Goal: Find specific page/section: Find specific page/section

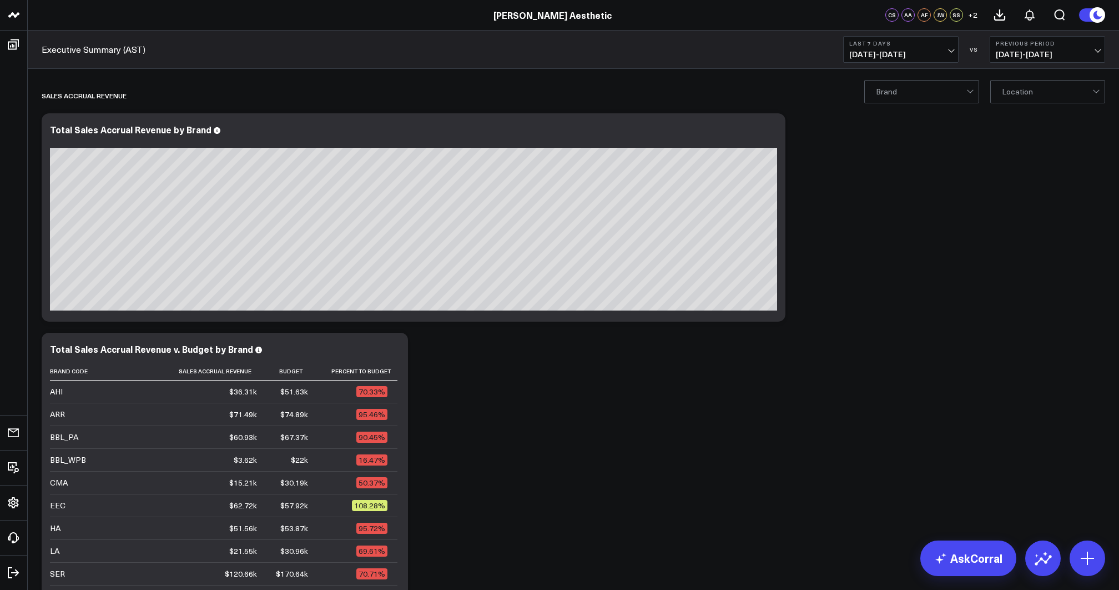
click at [915, 54] on span "08/18/25 - 08/24/25" at bounding box center [900, 54] width 103 height 9
click at [879, 119] on link "Last 30 Days" at bounding box center [901, 116] width 114 height 21
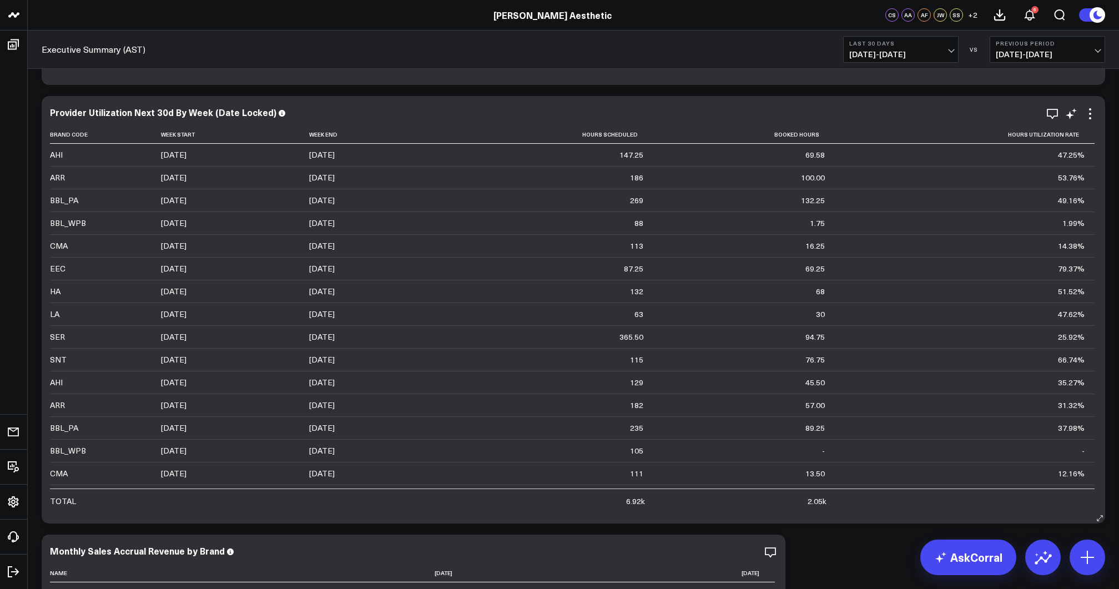
scroll to position [1126, 0]
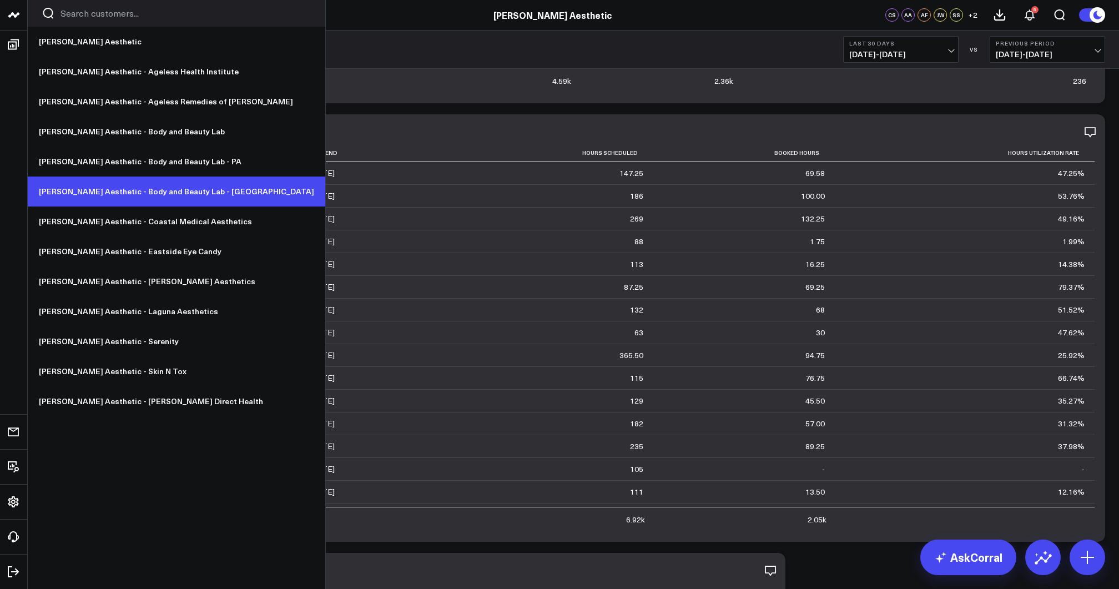
click at [151, 192] on link "[PERSON_NAME] Aesthetic - Body and Beauty Lab - [GEOGRAPHIC_DATA]" at bounding box center [177, 192] width 298 height 30
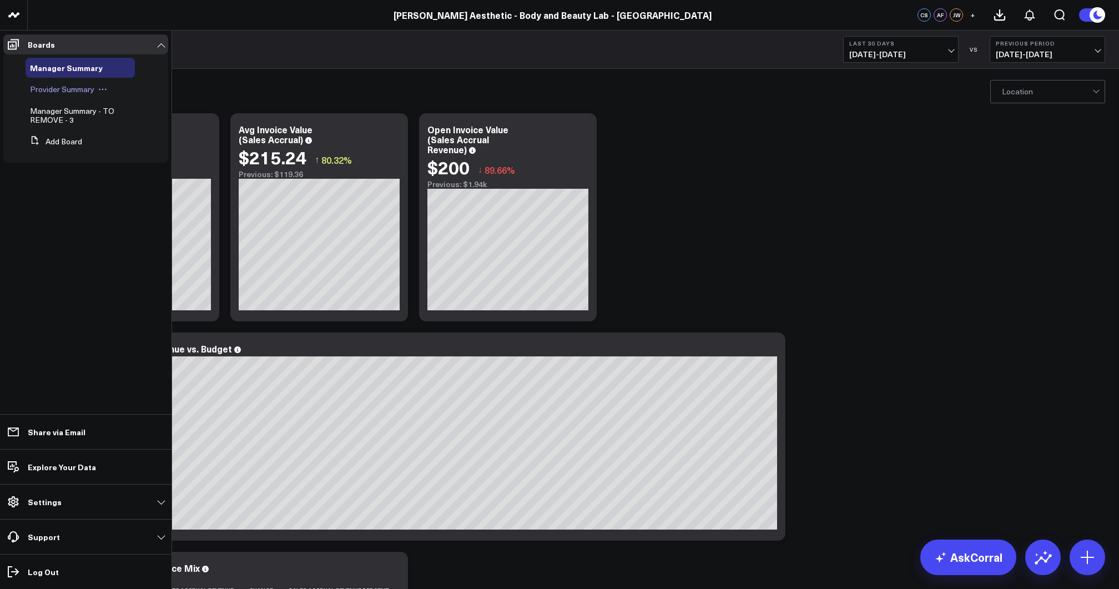
click at [60, 93] on span "Provider Summary" at bounding box center [62, 89] width 64 height 11
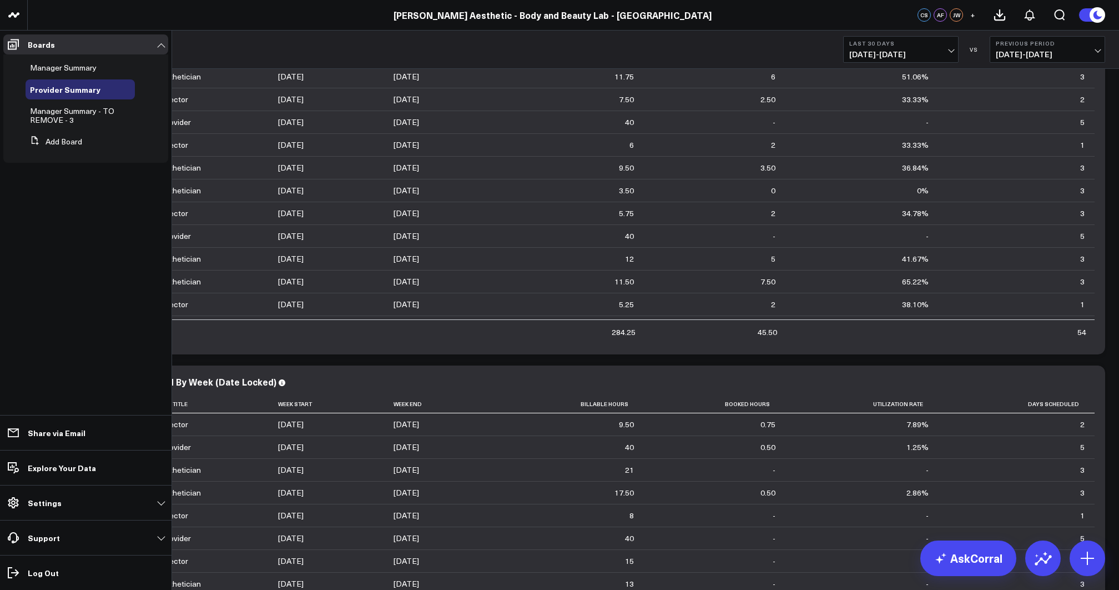
scroll to position [2381, 0]
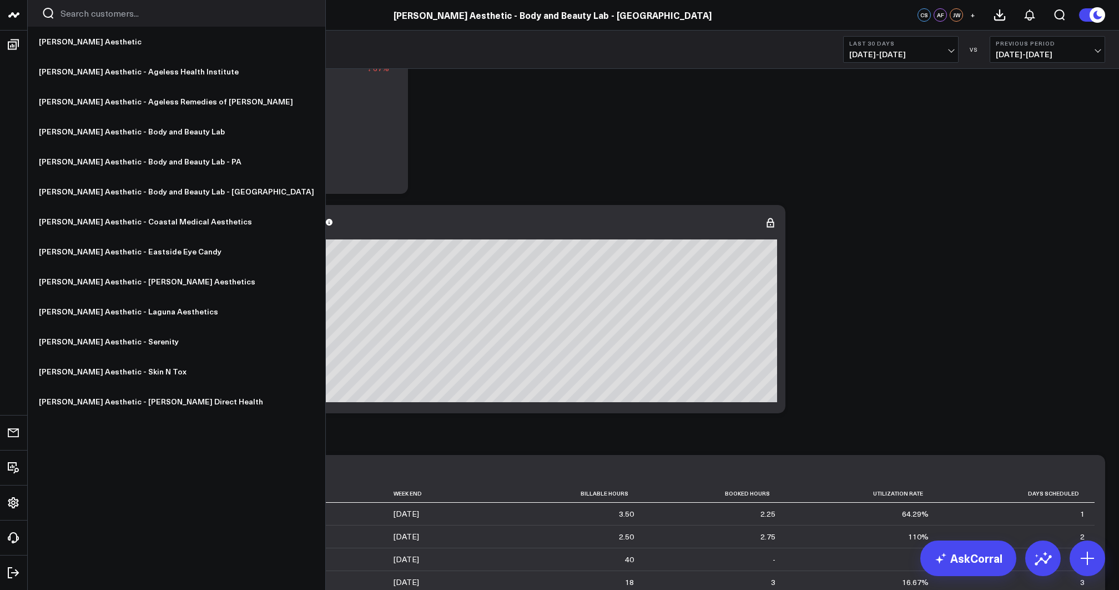
click at [10, 17] on icon at bounding box center [13, 14] width 13 height 13
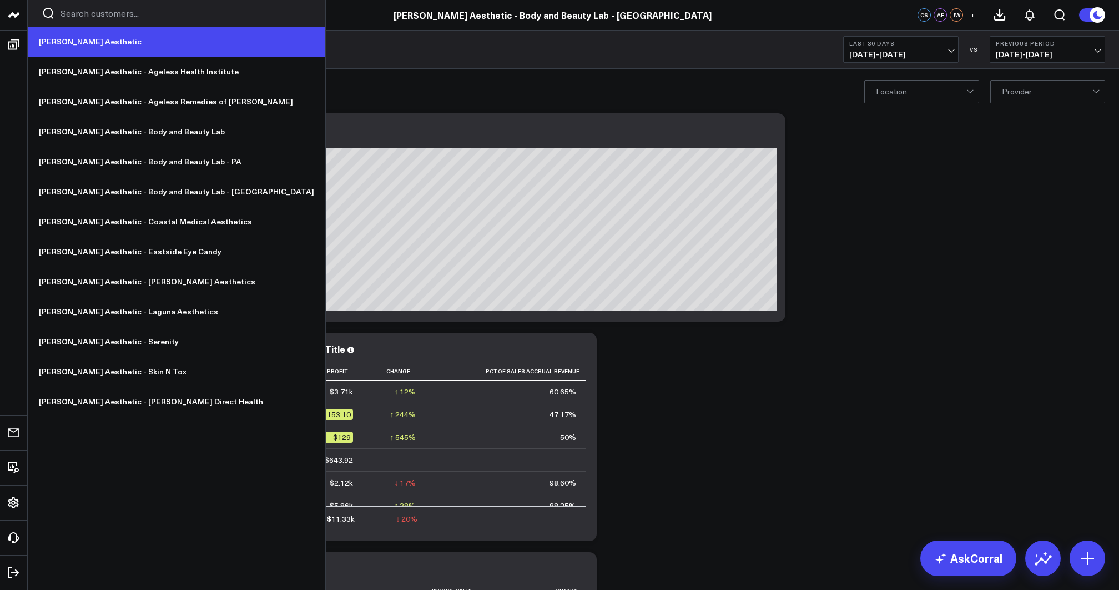
click at [71, 43] on link "[PERSON_NAME] Aesthetic" at bounding box center [177, 42] width 298 height 30
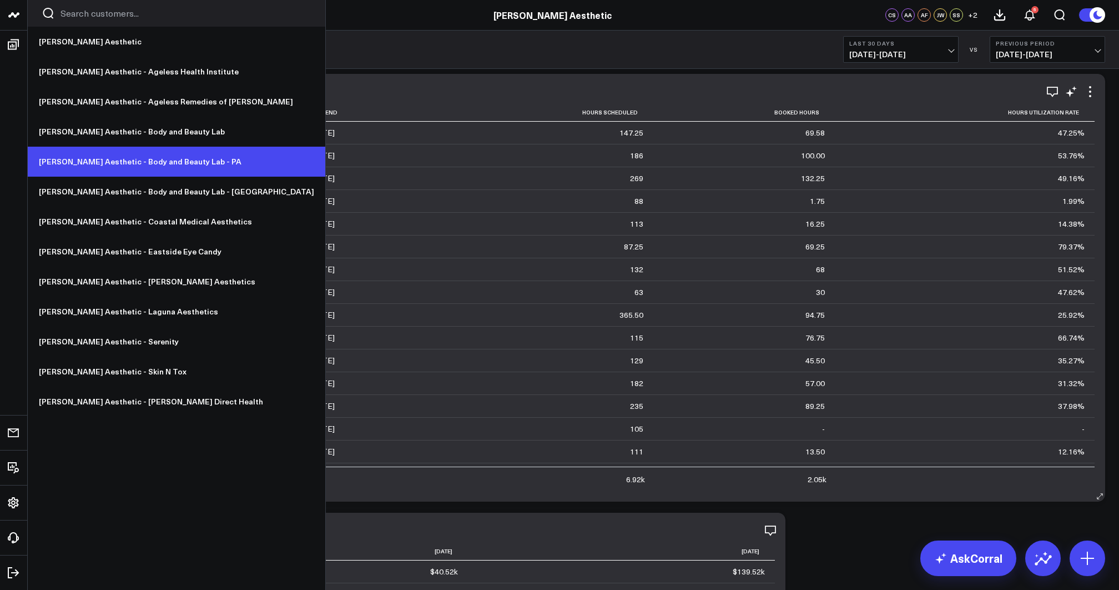
click at [114, 156] on link "[PERSON_NAME] Aesthetic - Body and Beauty Lab - PA" at bounding box center [177, 162] width 298 height 30
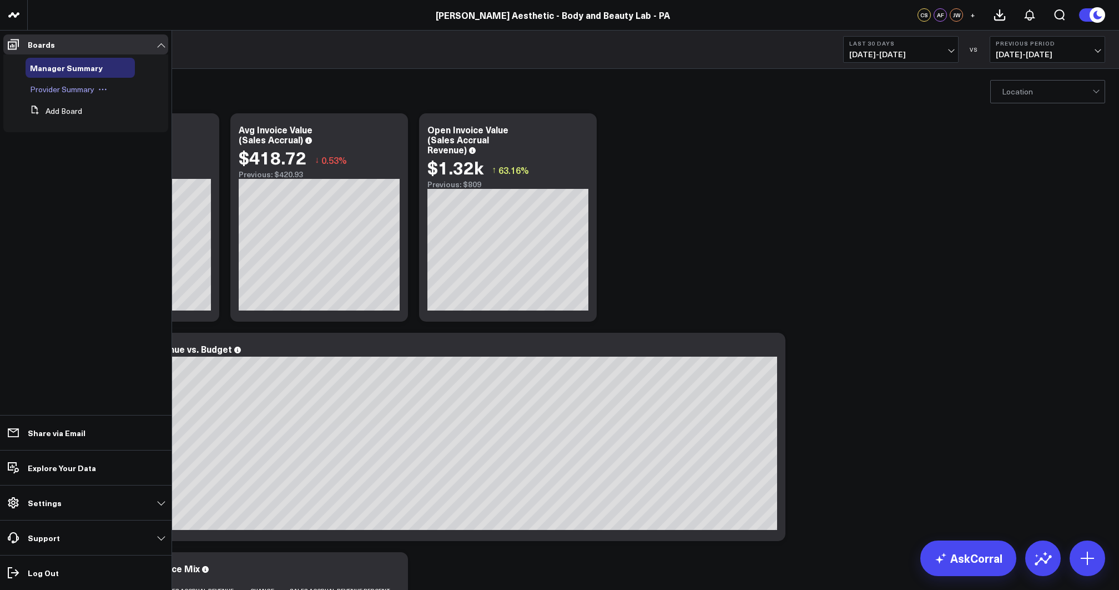
click at [56, 90] on span "Provider Summary" at bounding box center [62, 89] width 64 height 11
